Goal: Information Seeking & Learning: Learn about a topic

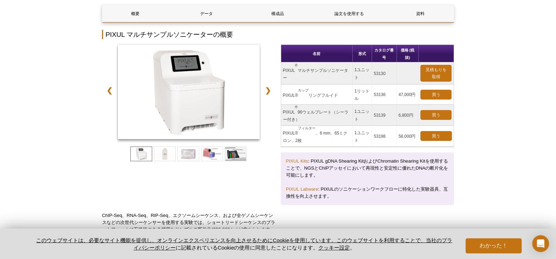
scroll to position [70, 0]
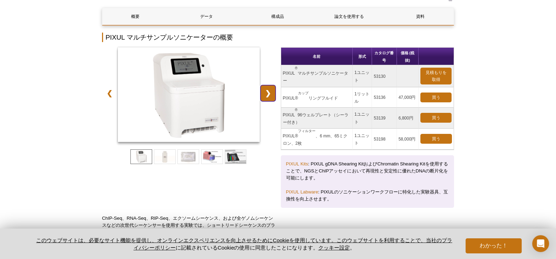
click at [269, 96] on link "❯" at bounding box center [268, 93] width 15 height 16
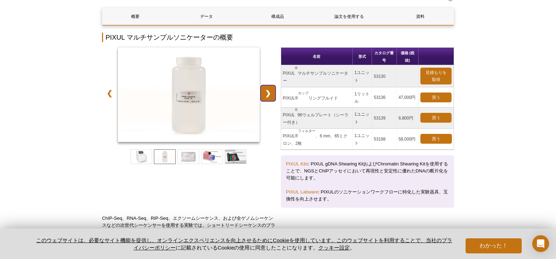
click at [269, 96] on link "❯" at bounding box center [268, 93] width 15 height 16
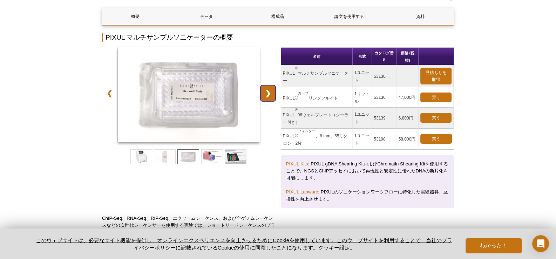
click at [269, 96] on link "❯" at bounding box center [268, 93] width 15 height 16
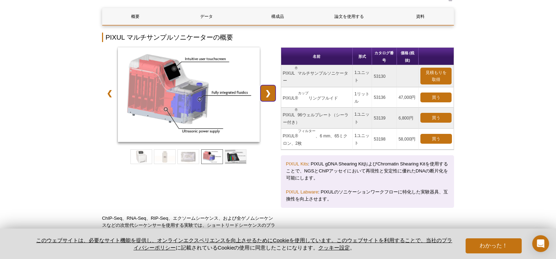
click at [269, 96] on link "❯" at bounding box center [268, 93] width 15 height 16
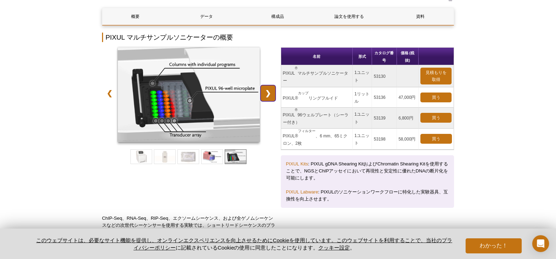
click at [269, 96] on link "❯" at bounding box center [268, 93] width 15 height 16
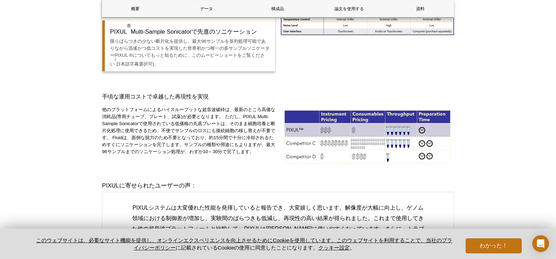
scroll to position [0, 0]
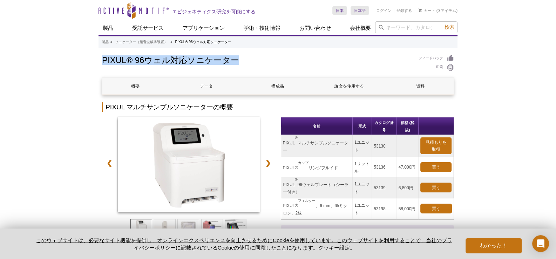
drag, startPoint x: 102, startPoint y: 62, endPoint x: 235, endPoint y: 62, distance: 132.6
click at [235, 62] on font "PIXUL® 96ウェル対応ソニケーター" at bounding box center [170, 59] width 137 height 9
copy font "PIXUL® 96ウェル対応ソニケーター"
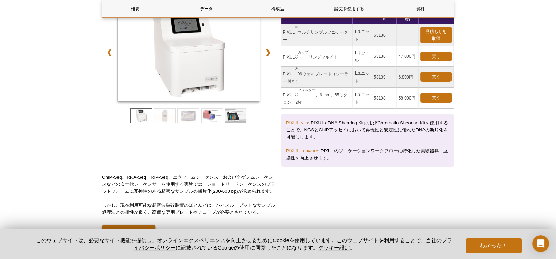
scroll to position [116, 0]
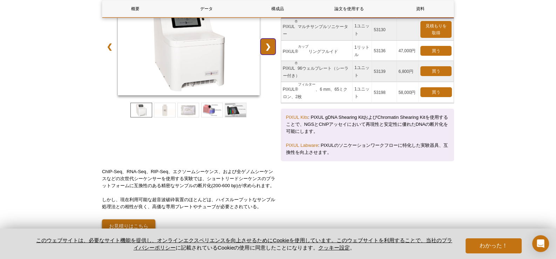
click at [268, 50] on link "❯" at bounding box center [268, 47] width 15 height 16
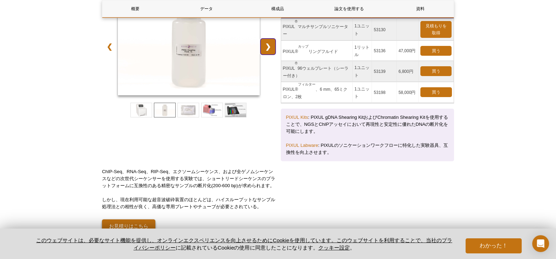
click at [268, 50] on link "❯" at bounding box center [268, 47] width 15 height 16
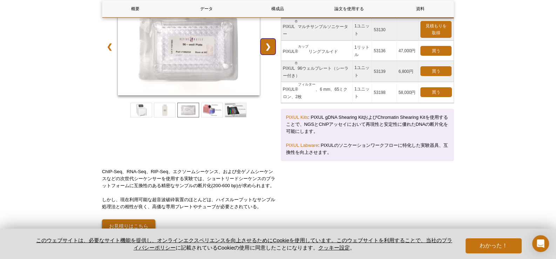
click at [268, 50] on link "❯" at bounding box center [268, 47] width 15 height 16
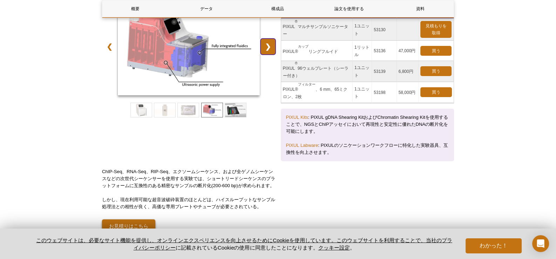
click at [268, 50] on link "❯" at bounding box center [268, 47] width 15 height 16
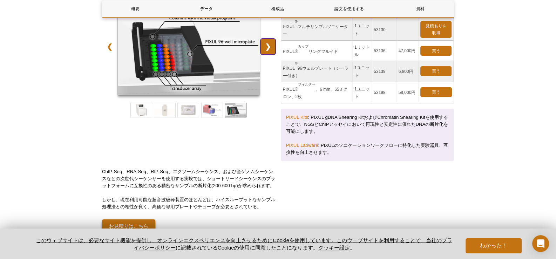
click at [268, 50] on link "❯" at bounding box center [268, 47] width 15 height 16
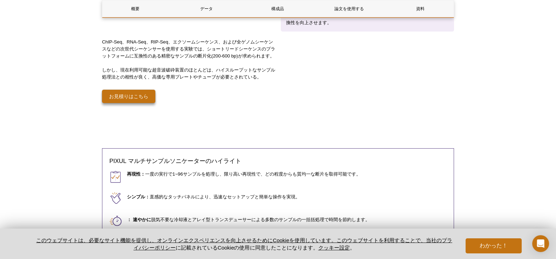
scroll to position [0, 0]
